Goal: Information Seeking & Learning: Learn about a topic

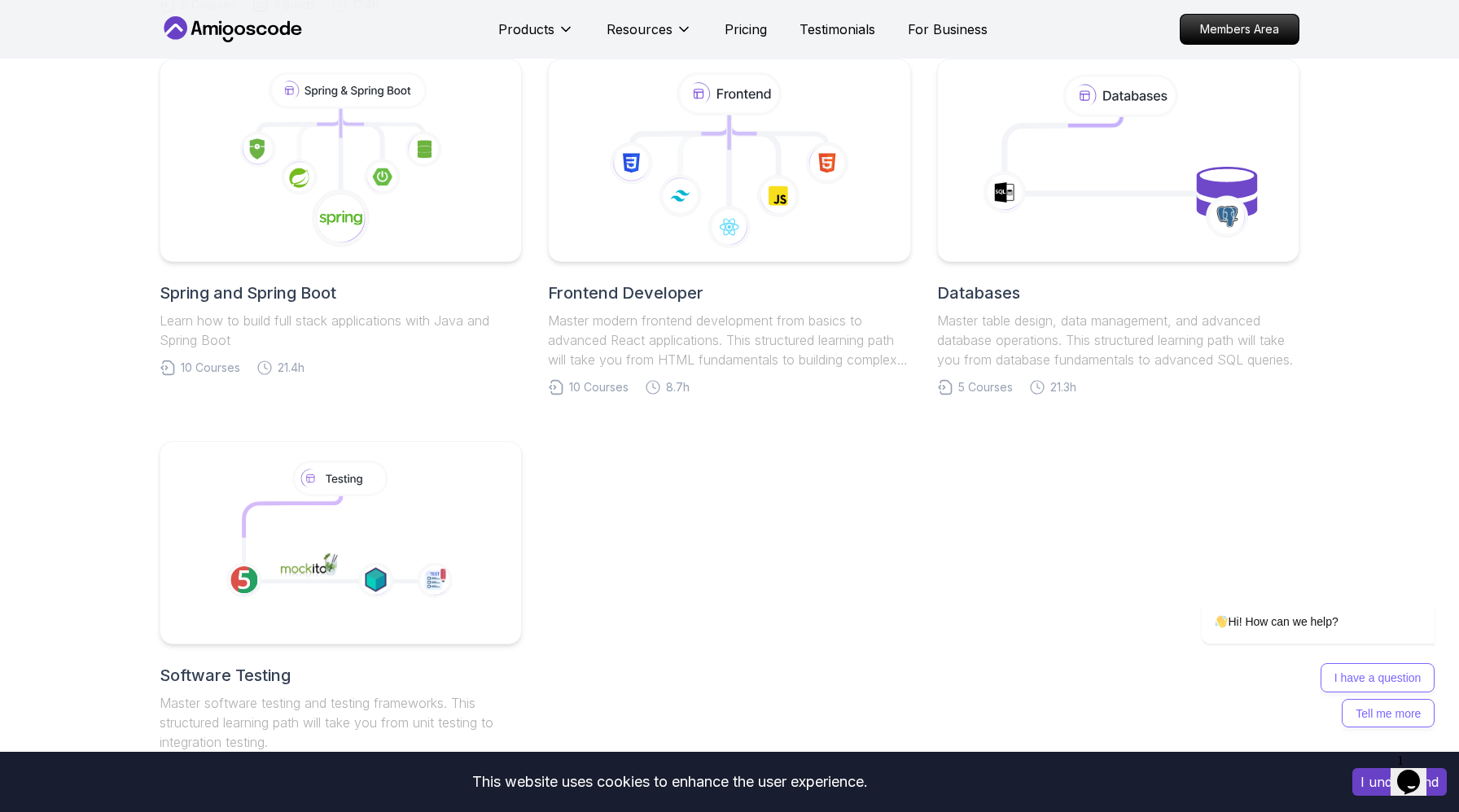
scroll to position [771, 0]
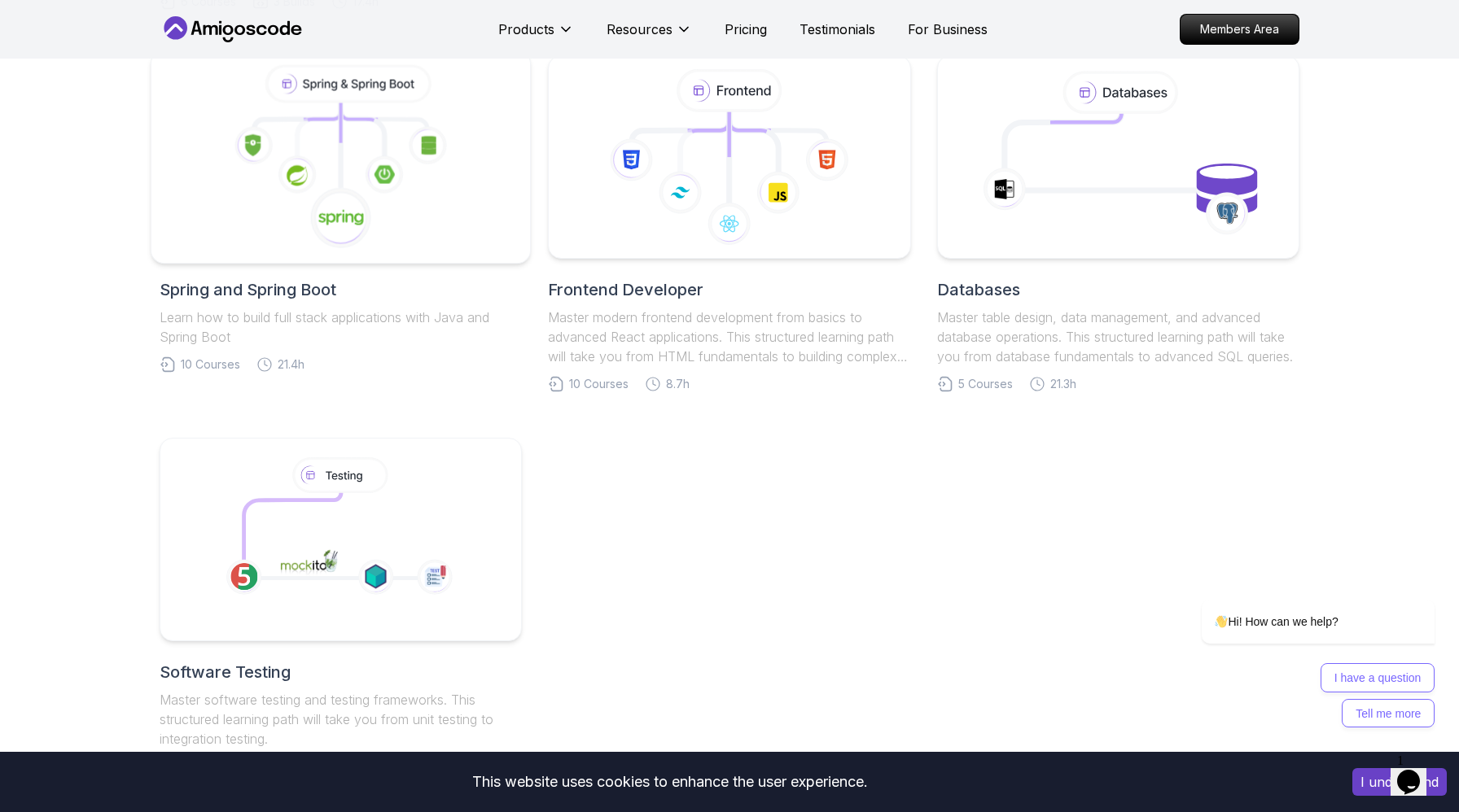
click at [420, 142] on icon at bounding box center [427, 145] width 38 height 38
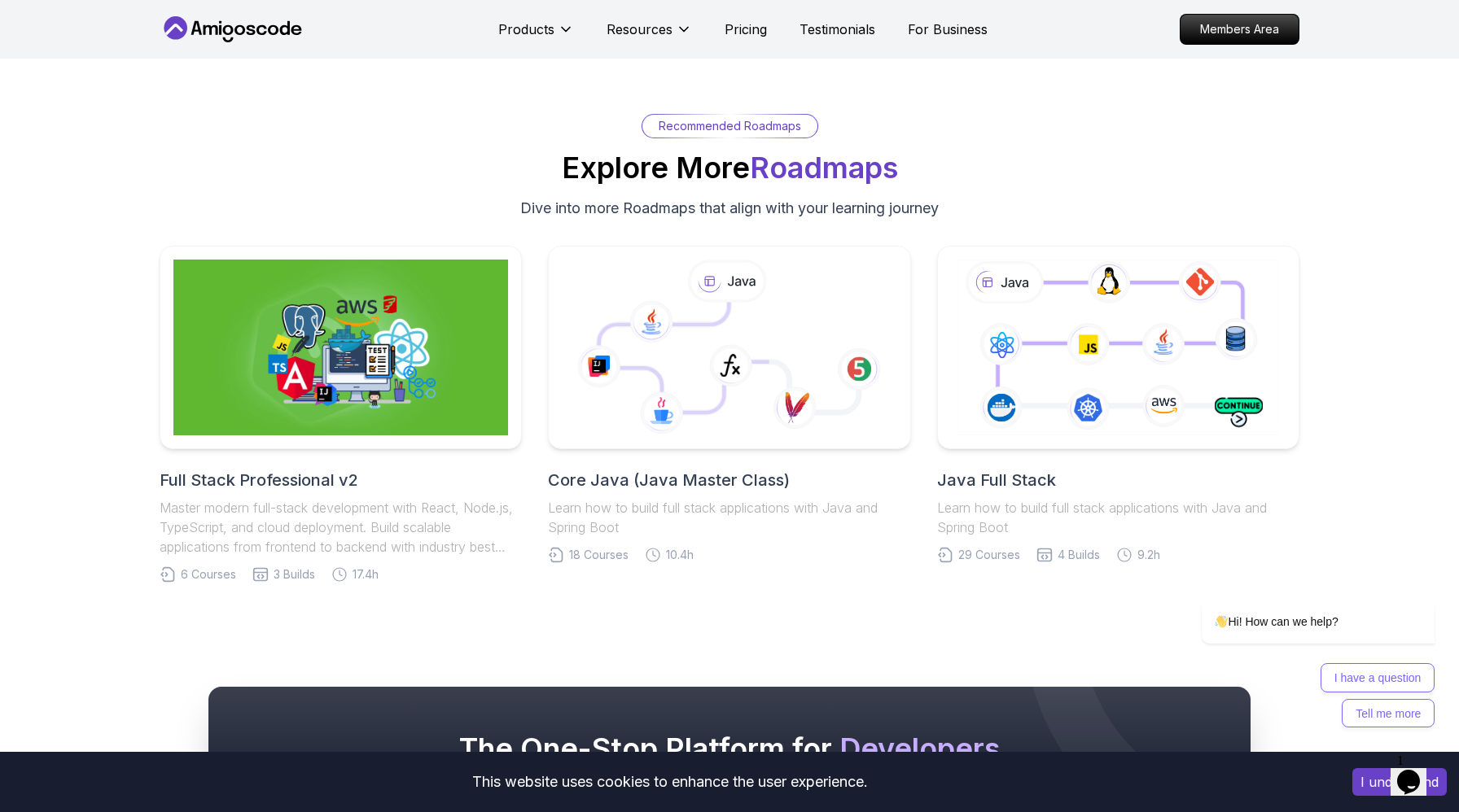
scroll to position [3748, 0]
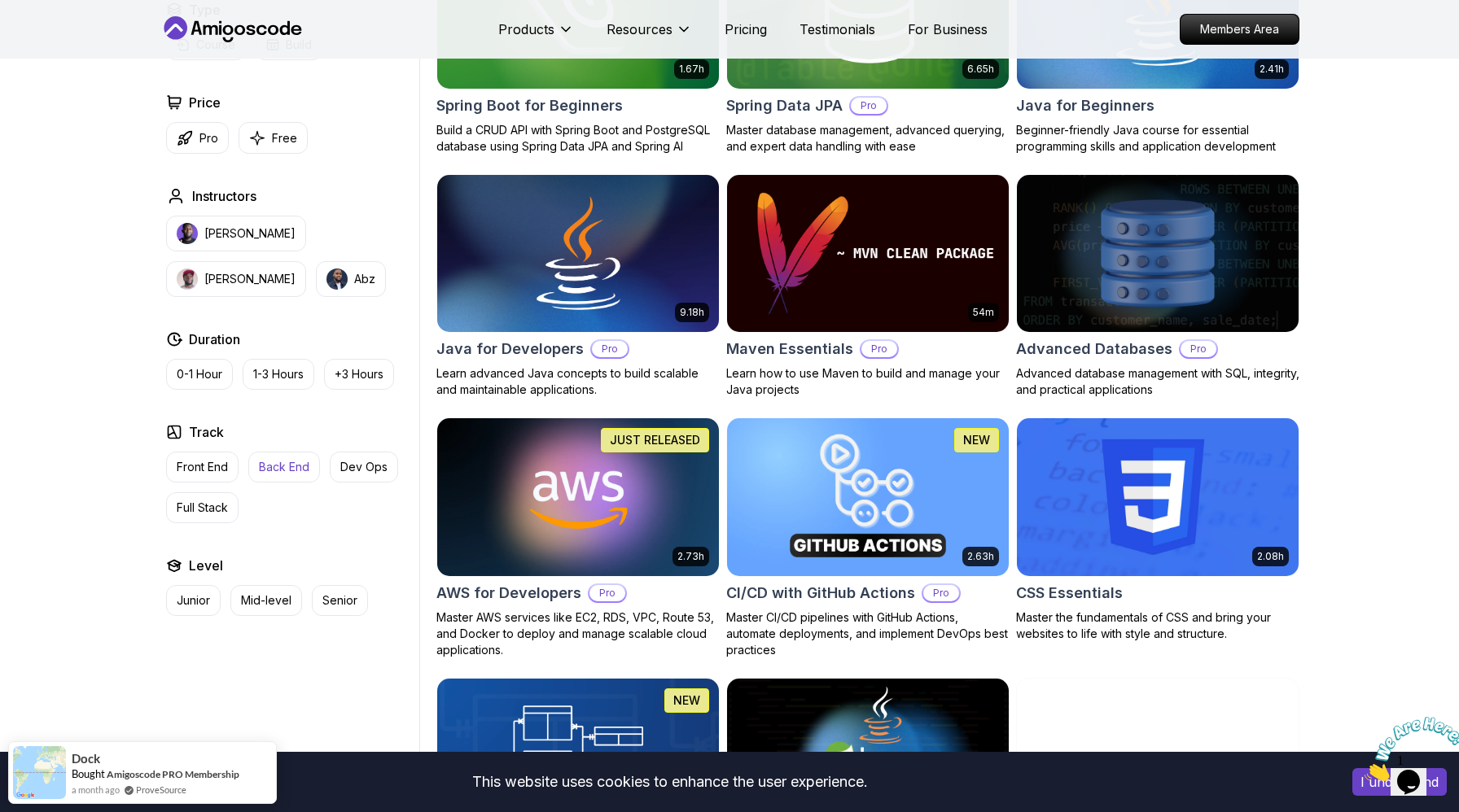
scroll to position [845, 0]
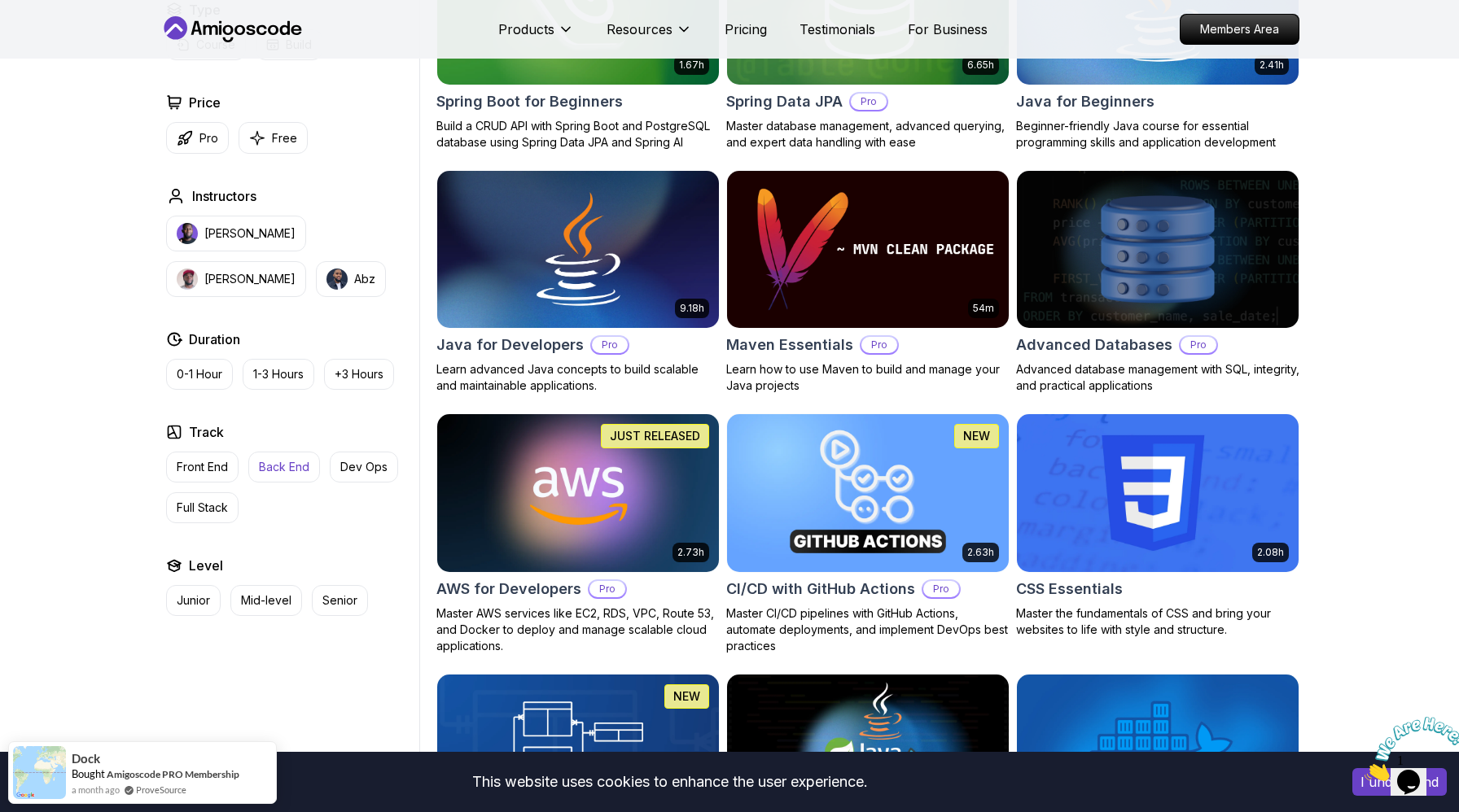
click at [296, 472] on p "Back End" at bounding box center [284, 467] width 51 height 16
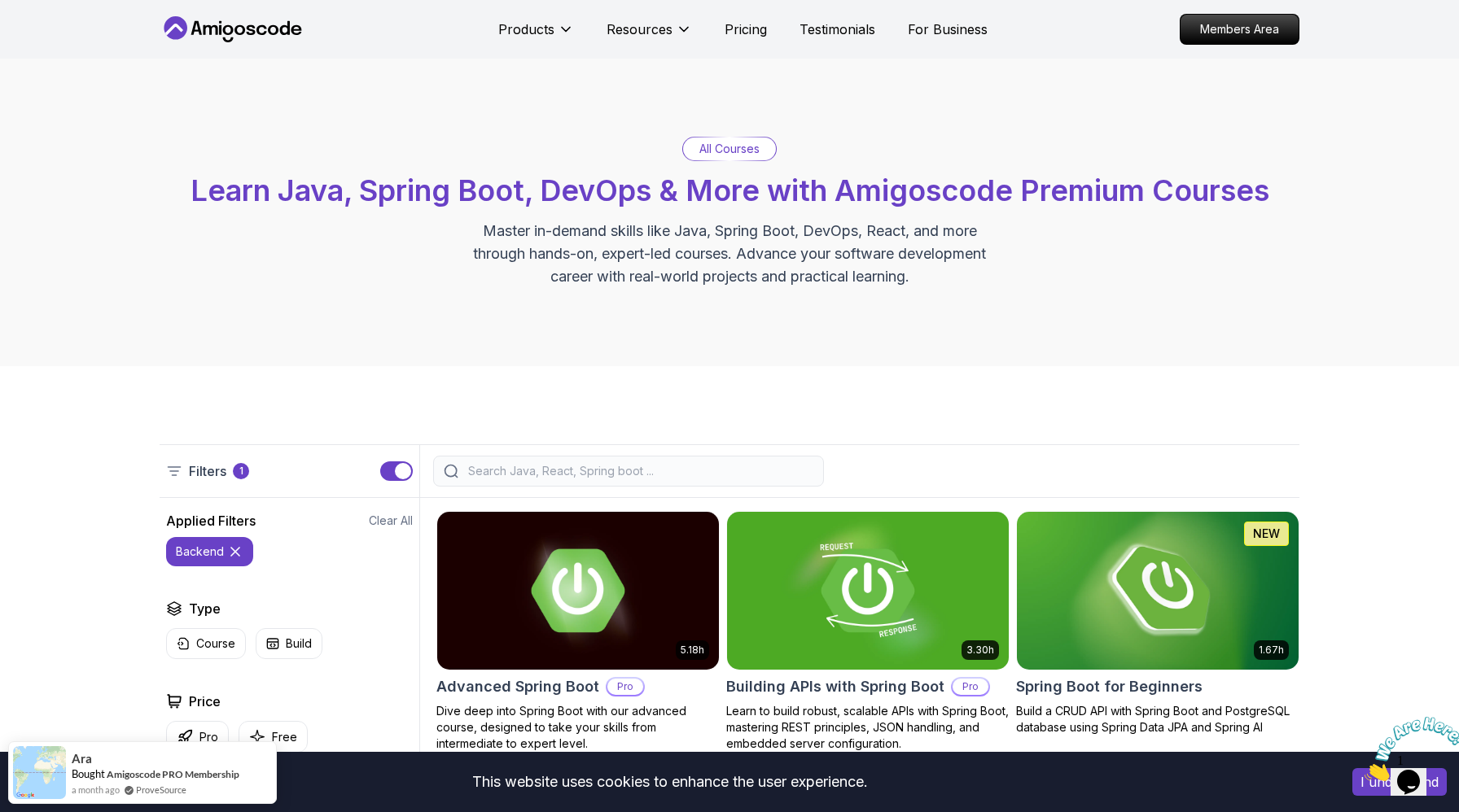
scroll to position [49, 0]
